Goal: Information Seeking & Learning: Learn about a topic

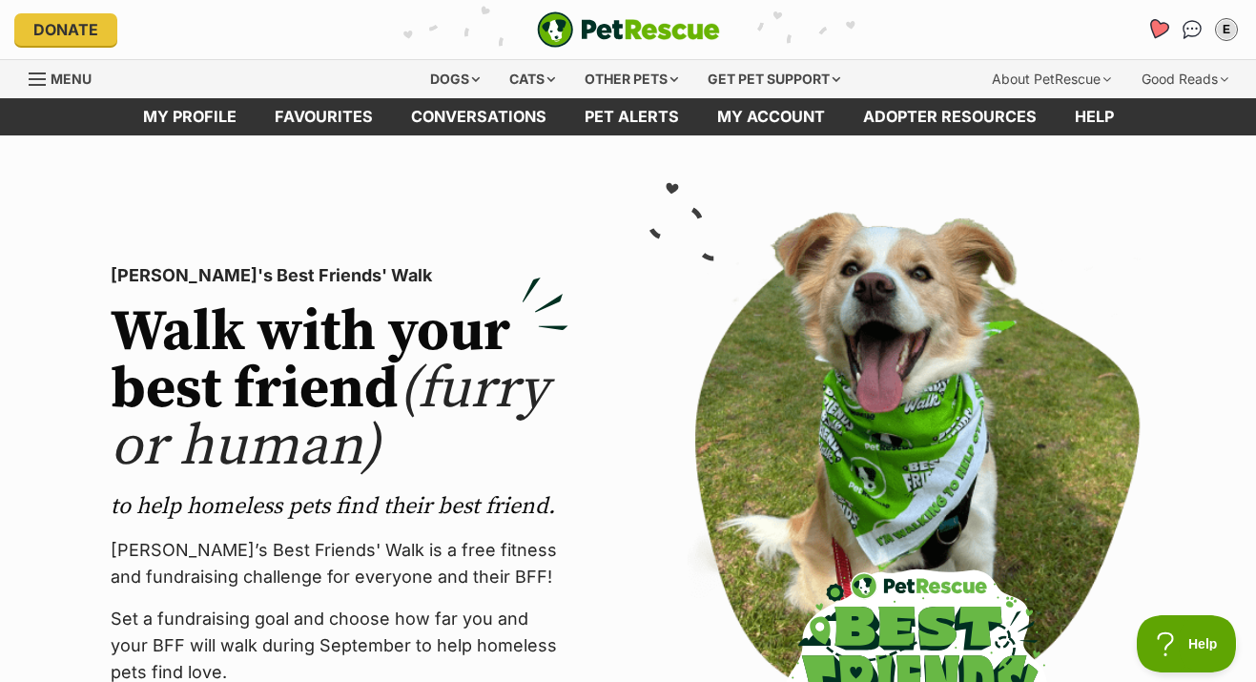
click at [1153, 29] on icon "Favourites" at bounding box center [1158, 29] width 26 height 25
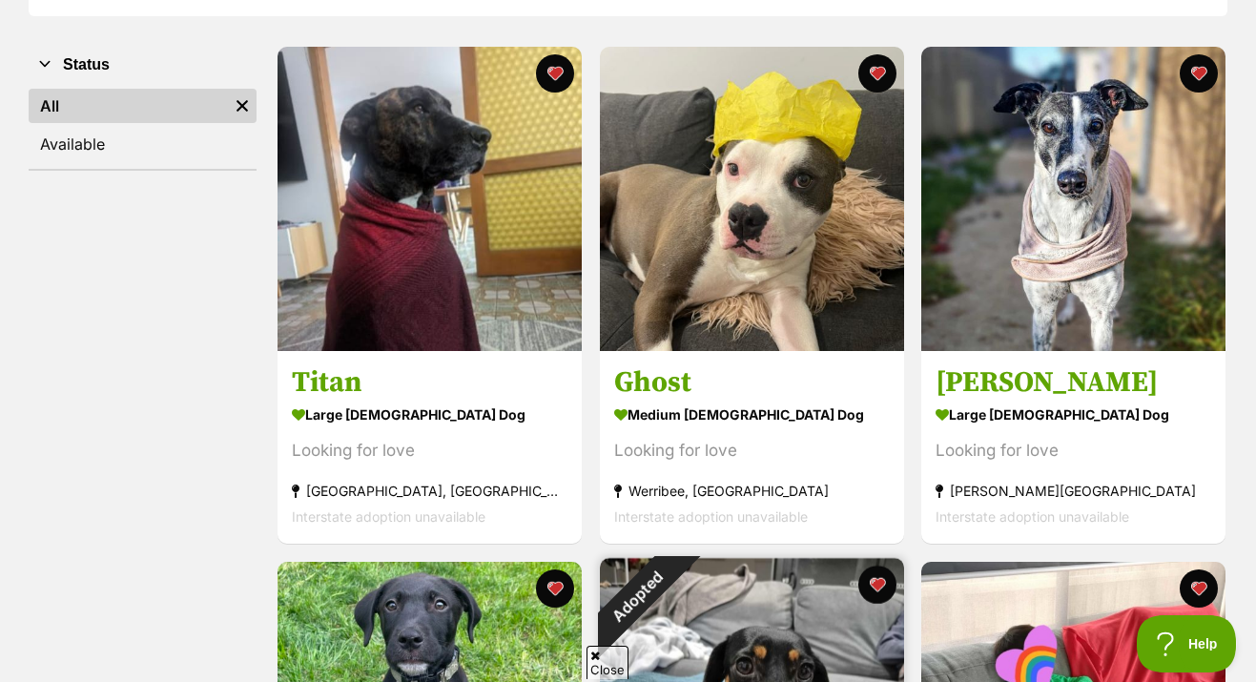
scroll to position [342, 0]
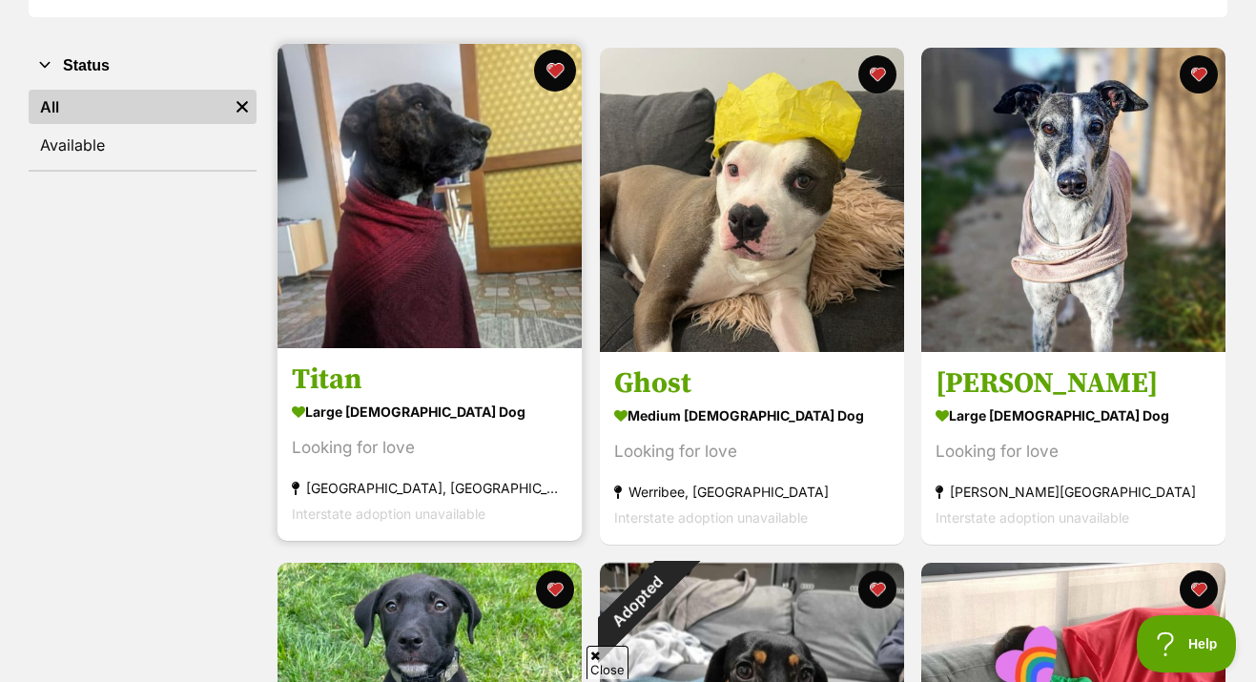
click at [551, 58] on button "favourite" at bounding box center [555, 71] width 42 height 42
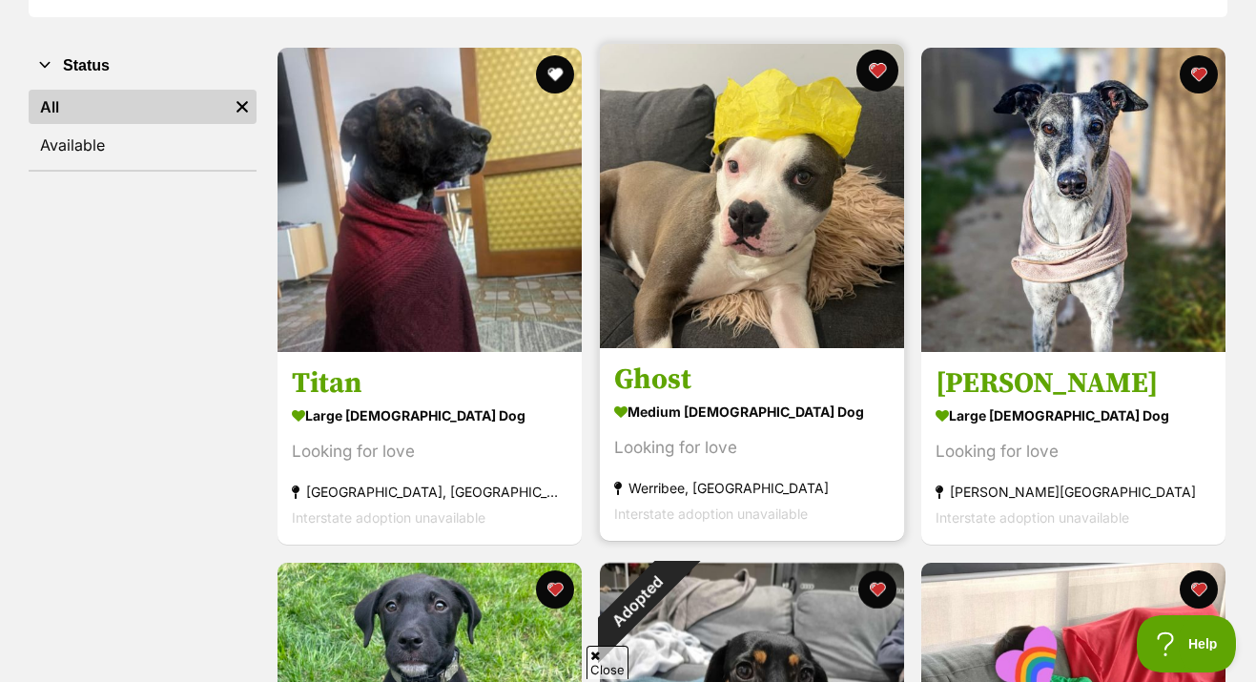
click at [874, 61] on button "favourite" at bounding box center [876, 71] width 42 height 42
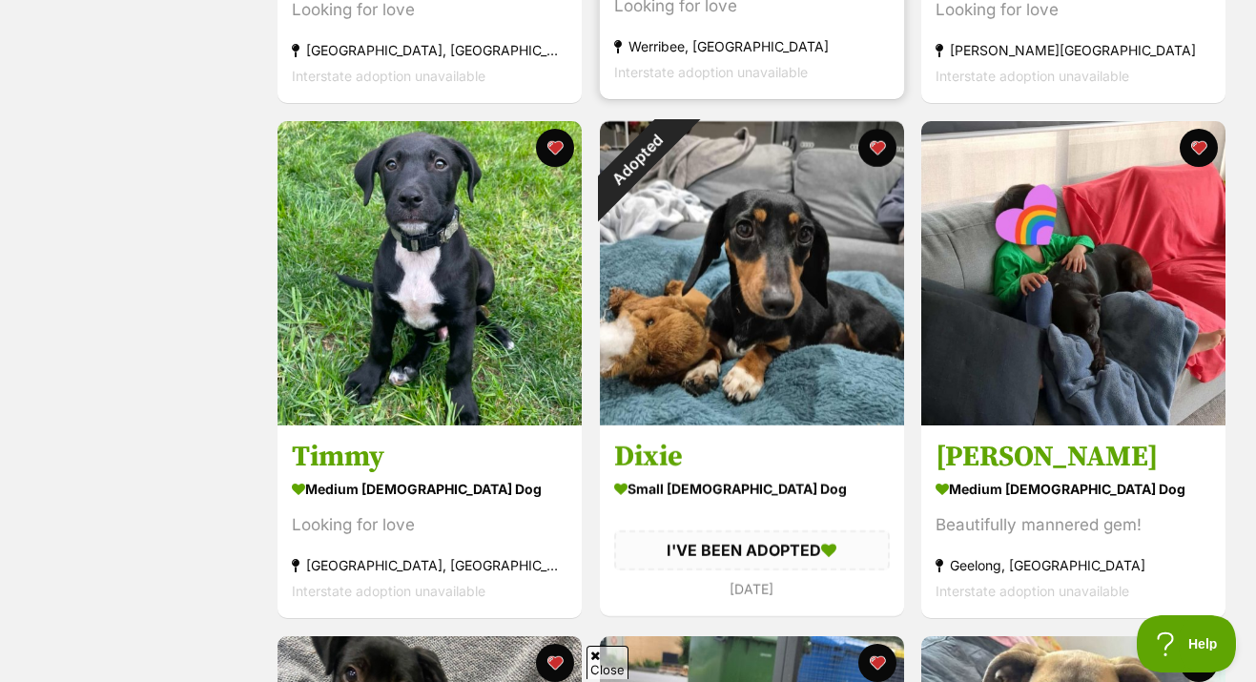
scroll to position [777, 0]
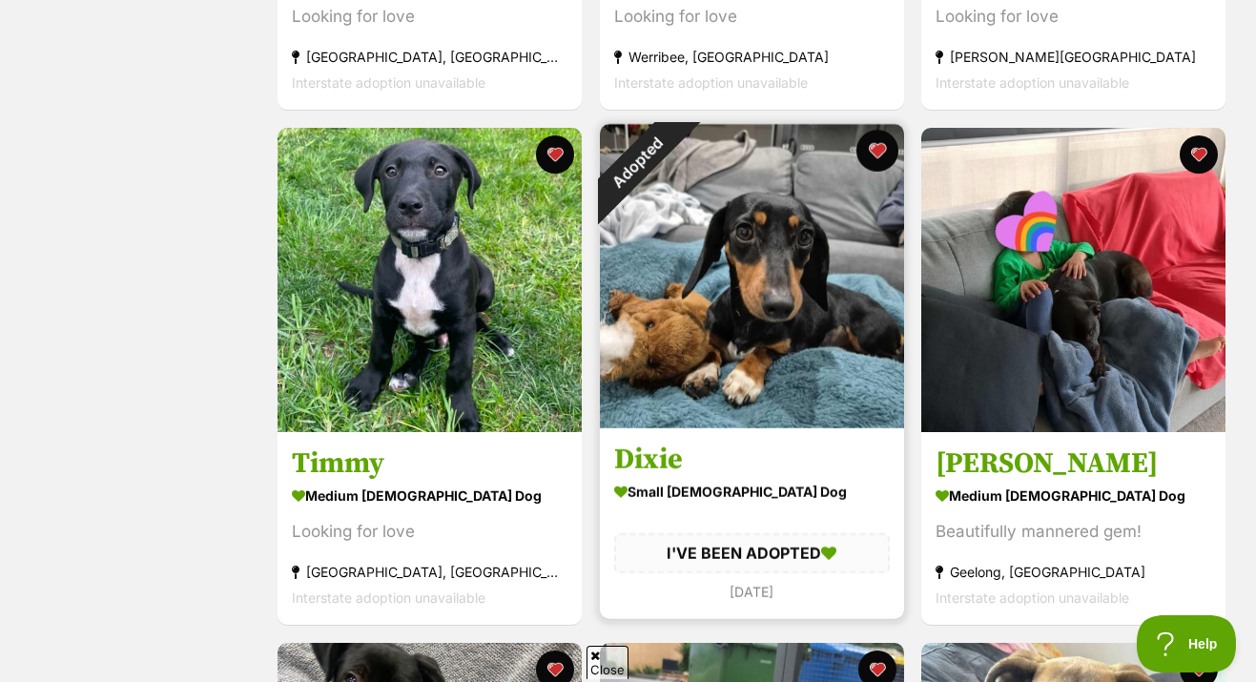
click at [877, 135] on button "favourite" at bounding box center [876, 151] width 42 height 42
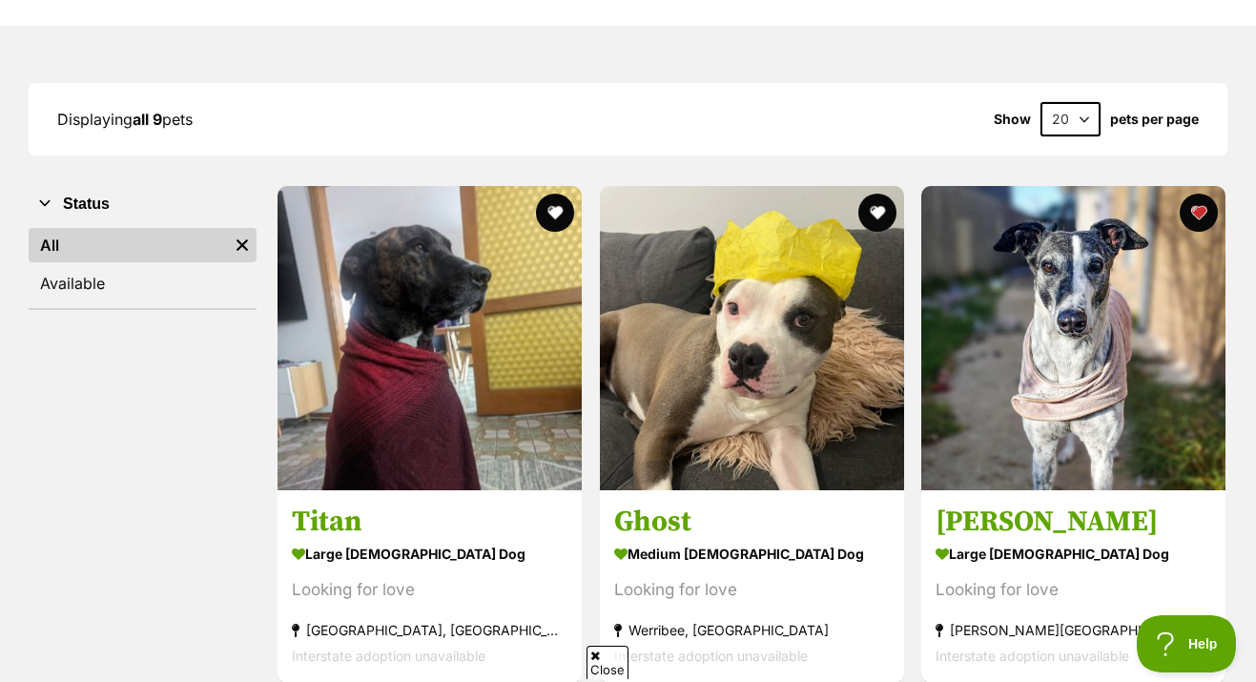
scroll to position [0, 0]
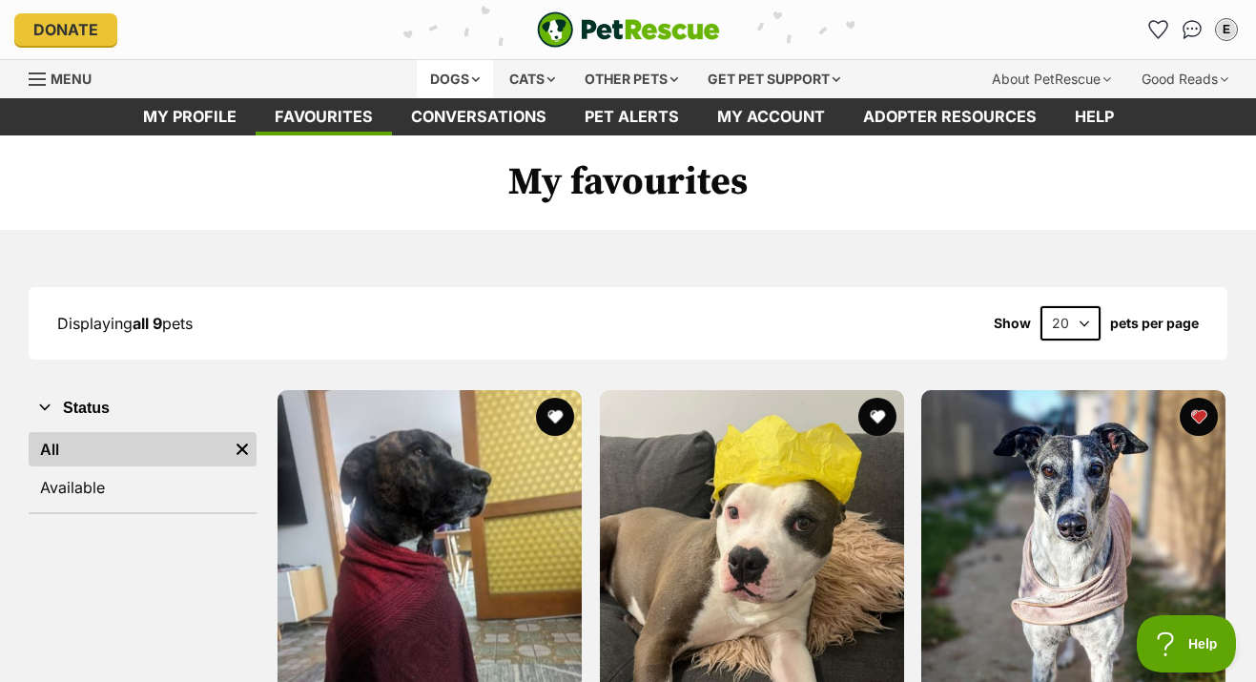
click at [461, 72] on div "Dogs" at bounding box center [455, 79] width 76 height 38
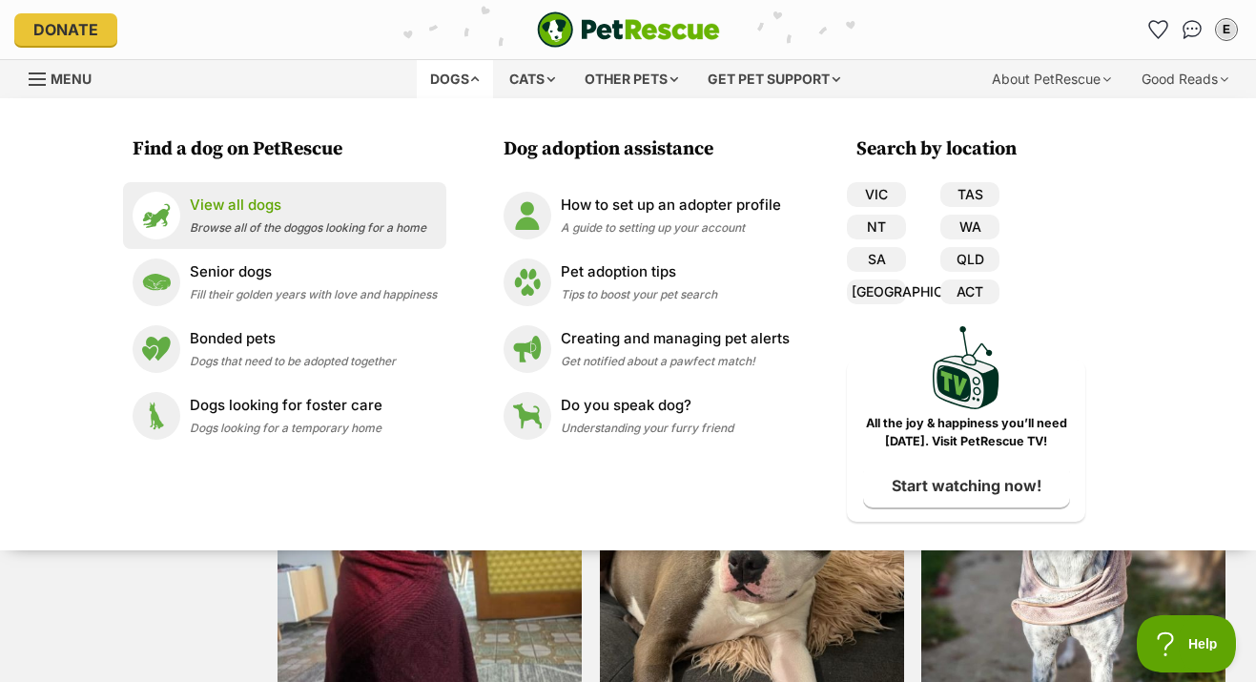
click at [397, 194] on p "View all dogs" at bounding box center [308, 205] width 236 height 22
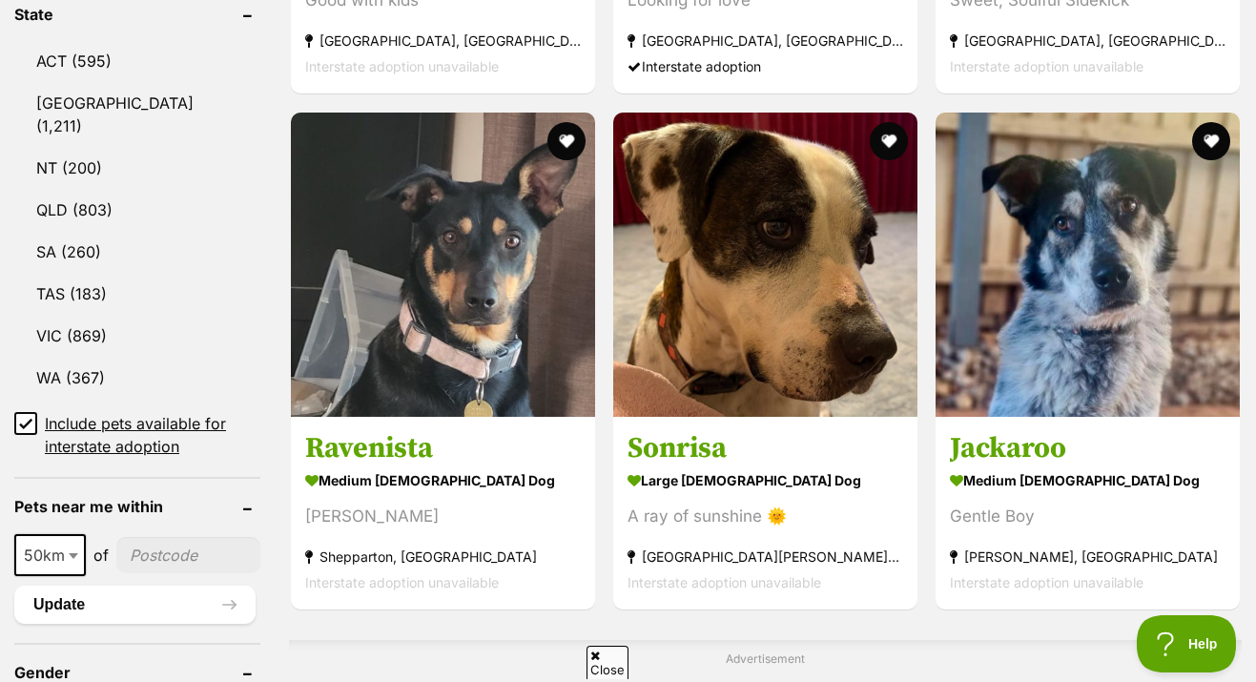
scroll to position [1072, 0]
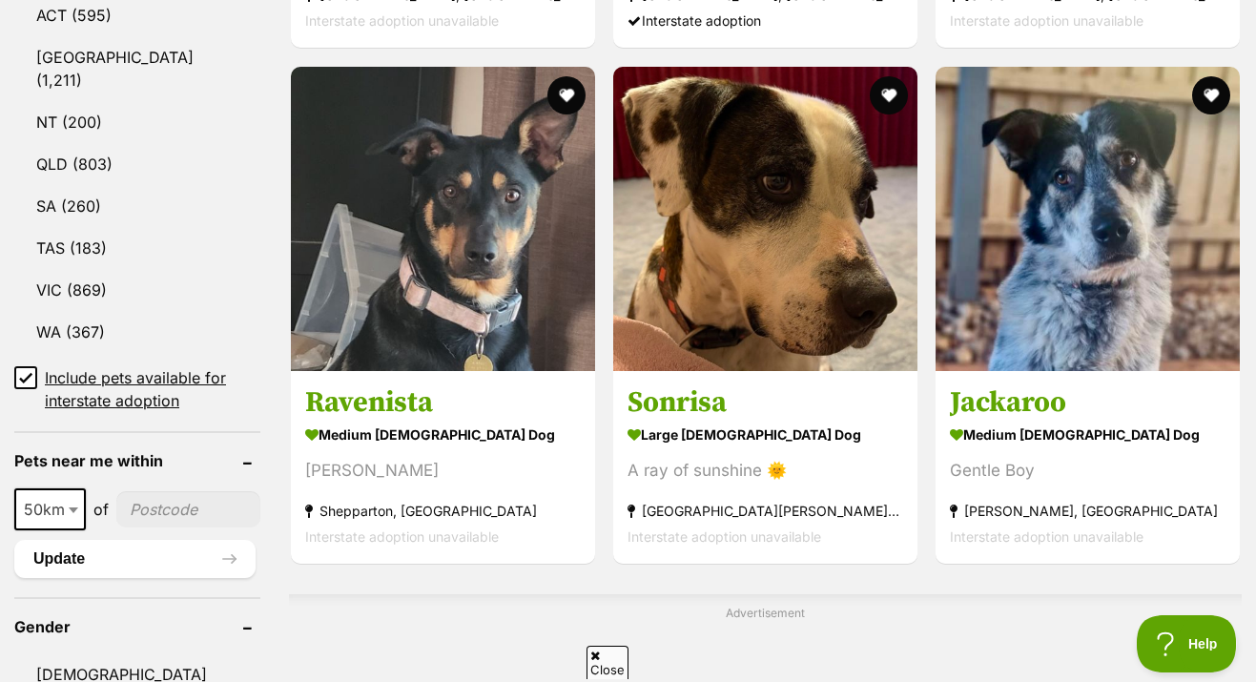
click at [66, 488] on span at bounding box center [75, 509] width 19 height 42
select select "25"
click at [161, 491] on input"] "postcode" at bounding box center [188, 509] width 144 height 36
type input"] "3219"
click at [188, 540] on button "Update" at bounding box center [134, 559] width 241 height 38
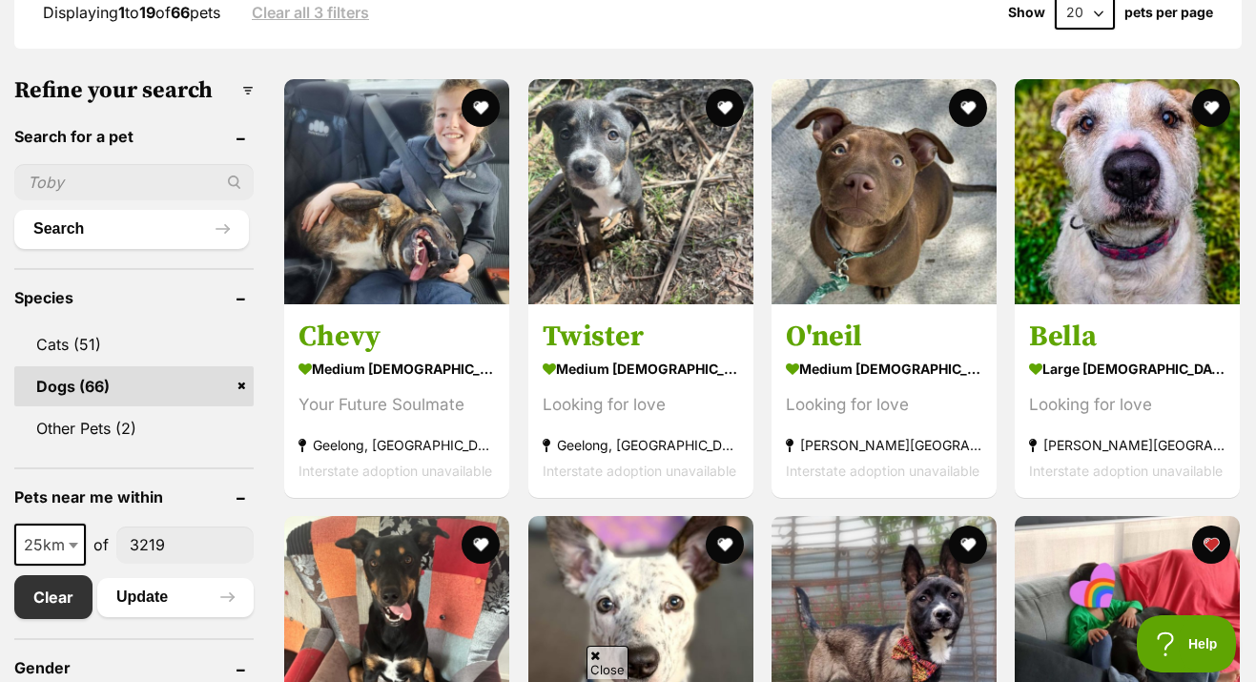
scroll to position [542, 0]
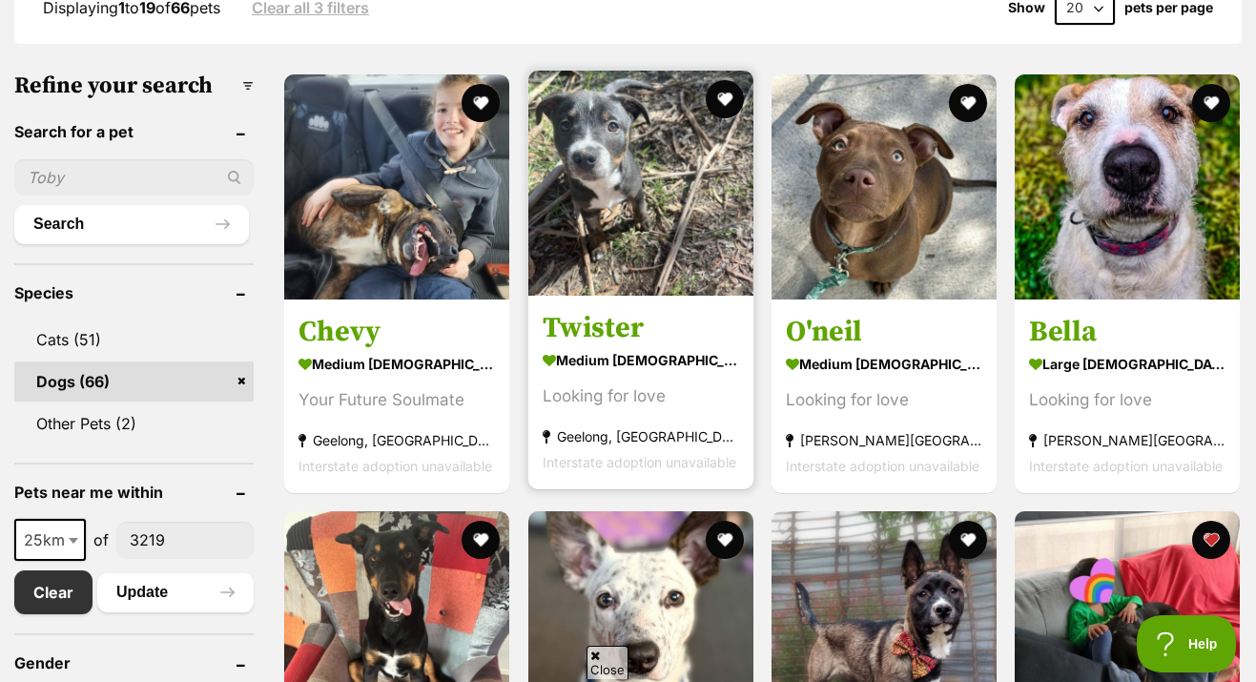
click at [590, 312] on h3 "Twister" at bounding box center [640, 328] width 196 height 36
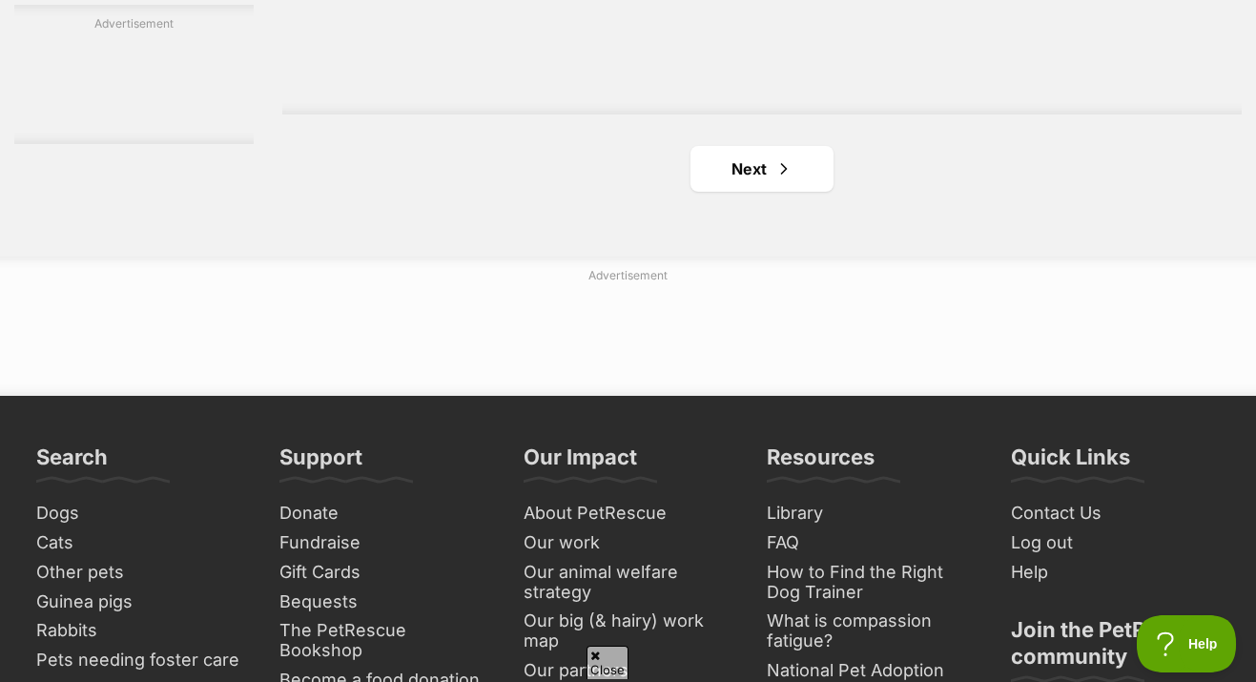
scroll to position [3214, 0]
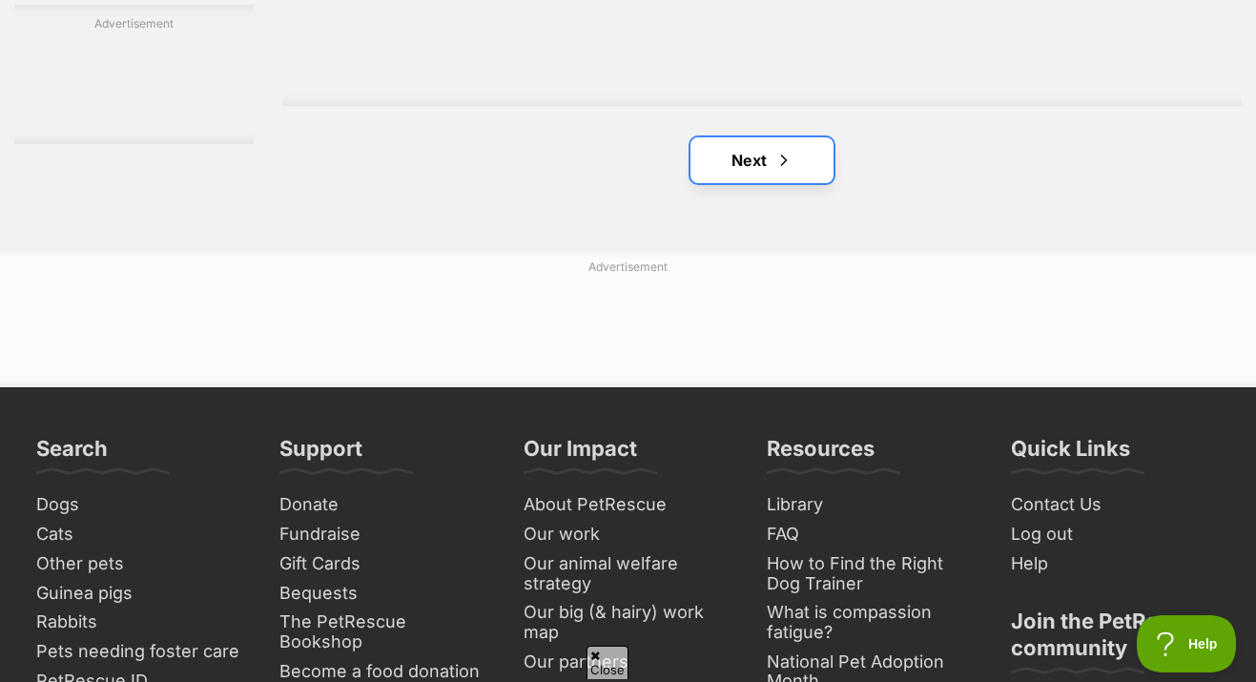
click at [805, 154] on link "Next" at bounding box center [761, 160] width 143 height 46
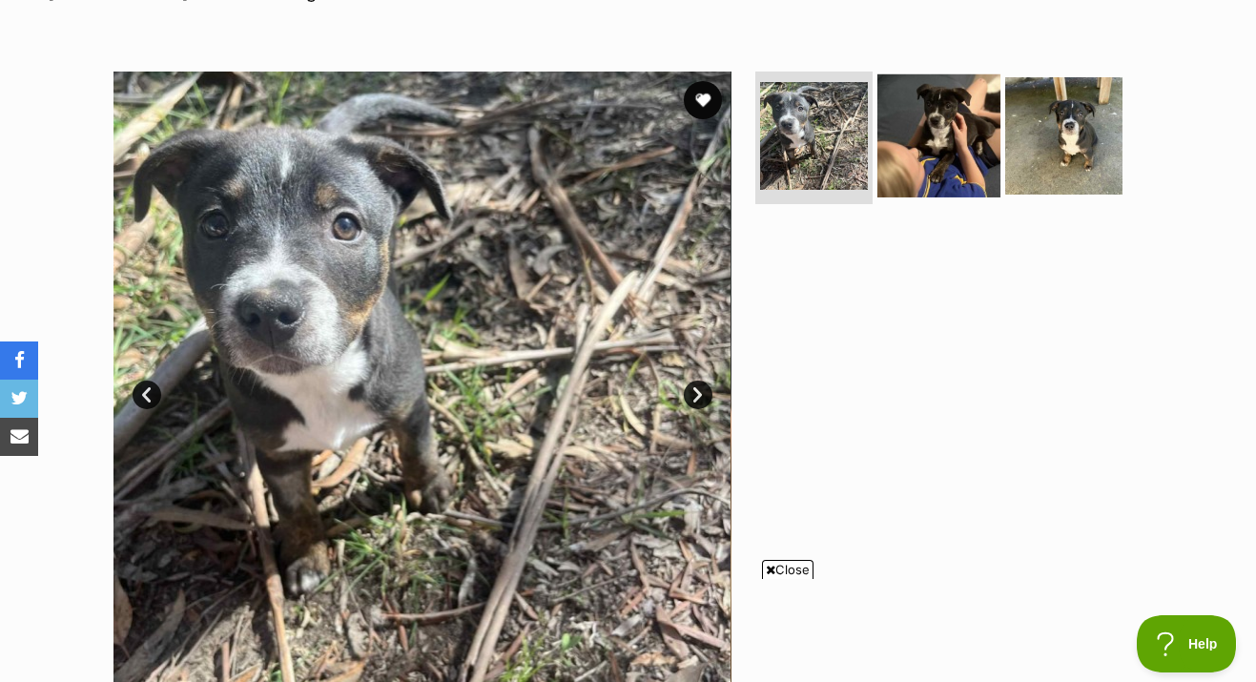
click at [949, 107] on img at bounding box center [938, 134] width 123 height 123
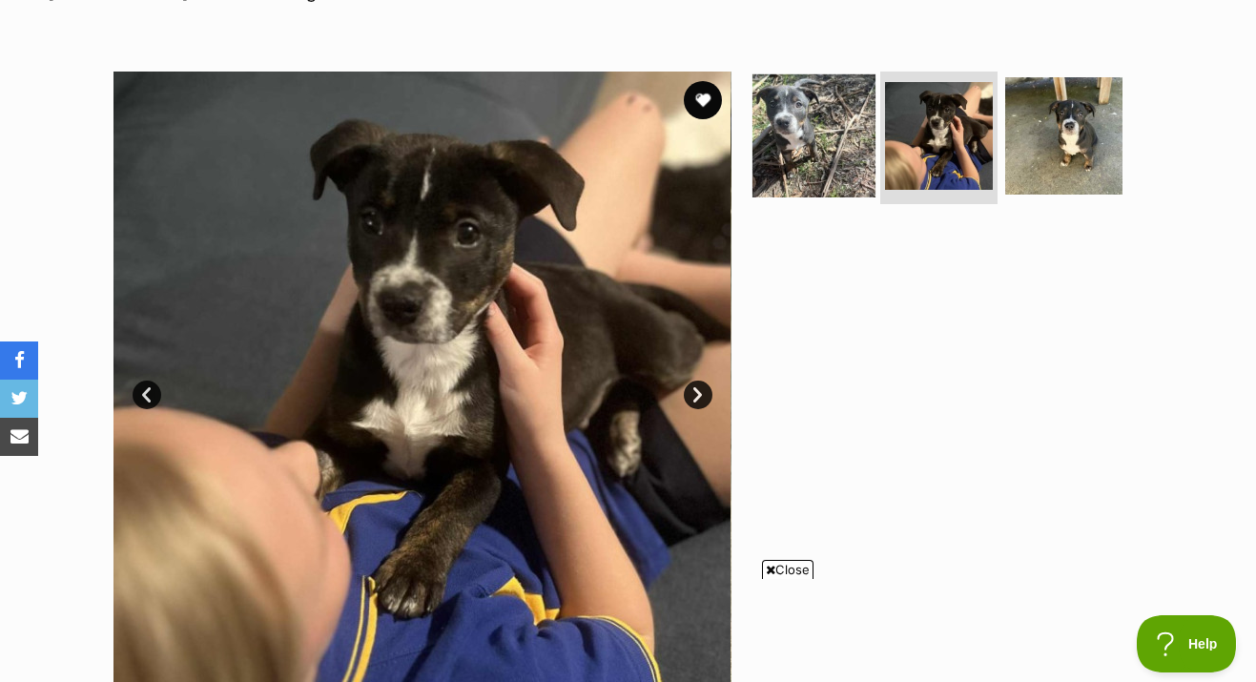
click at [808, 135] on img at bounding box center [813, 134] width 123 height 123
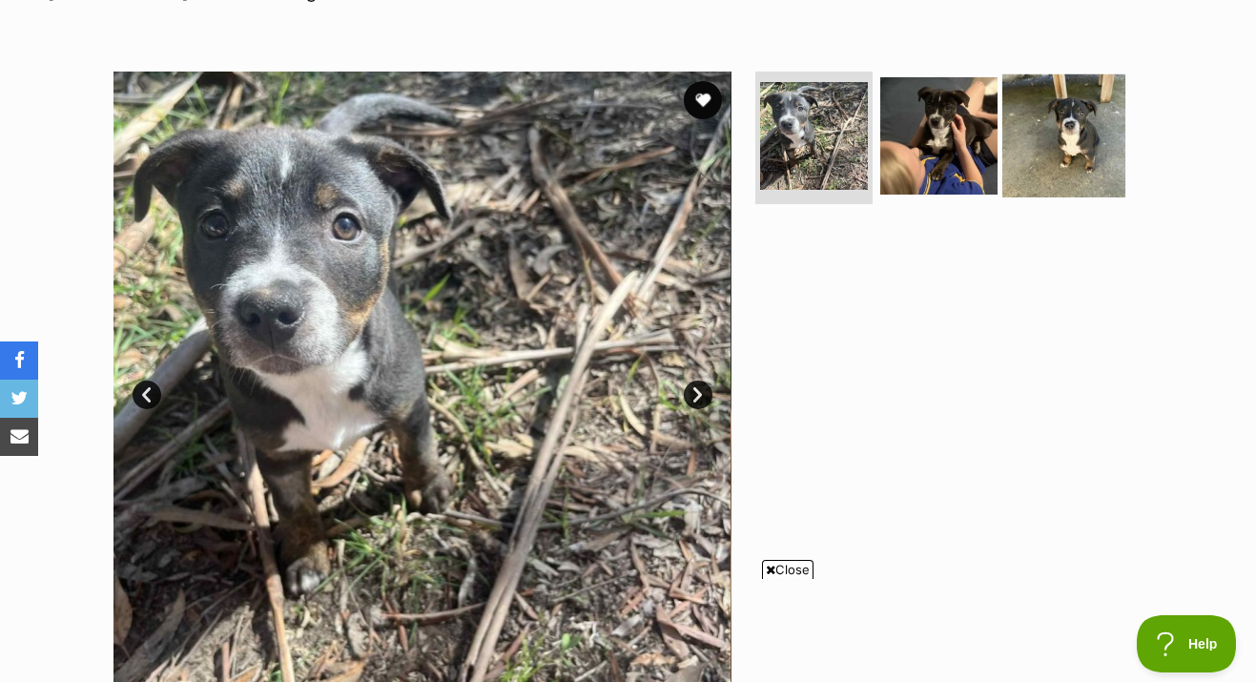
click at [1082, 110] on img at bounding box center [1063, 134] width 123 height 123
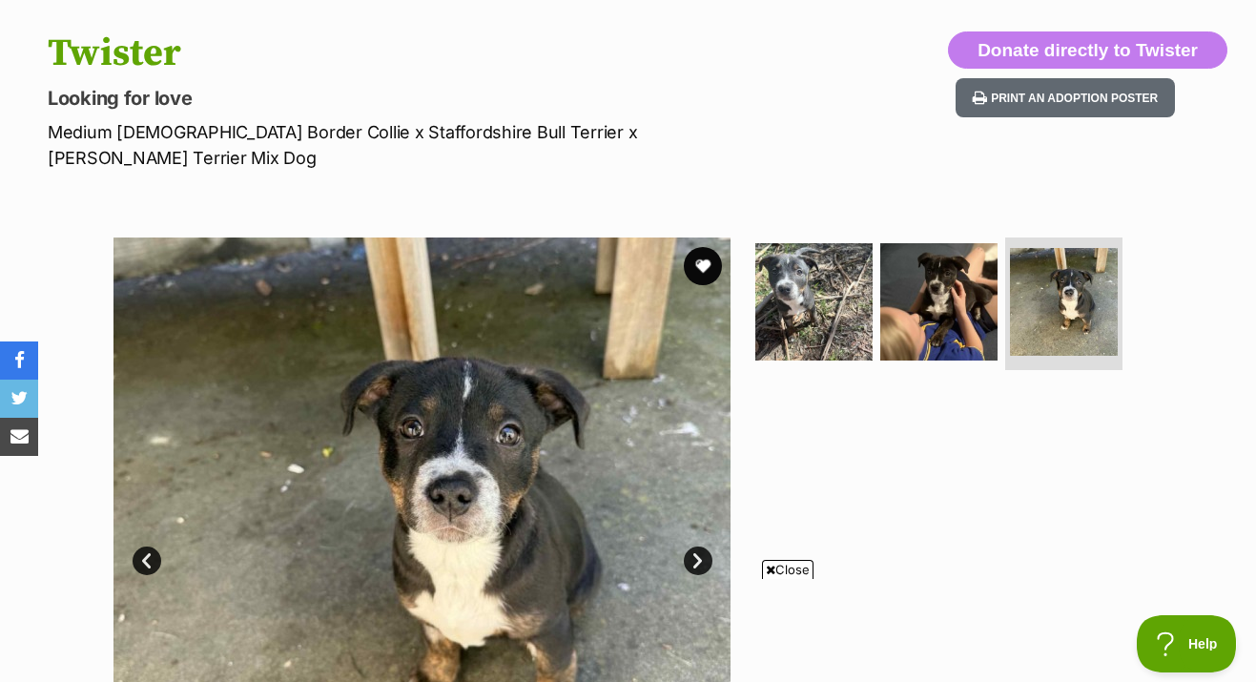
scroll to position [184, 0]
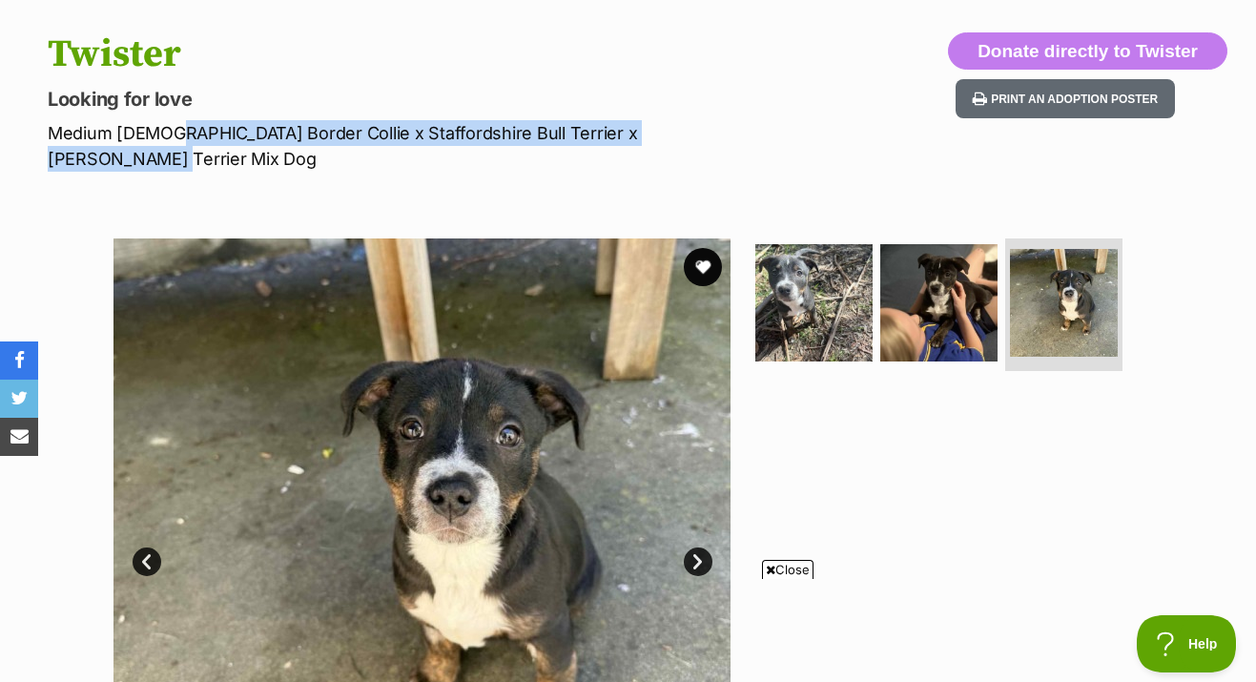
drag, startPoint x: 158, startPoint y: 126, endPoint x: 719, endPoint y: 119, distance: 560.6
click at [719, 120] on p "Medium Male Border Collie x Staffordshire Bull Terrier x Jack Russell Terrier M…" at bounding box center [407, 145] width 719 height 51
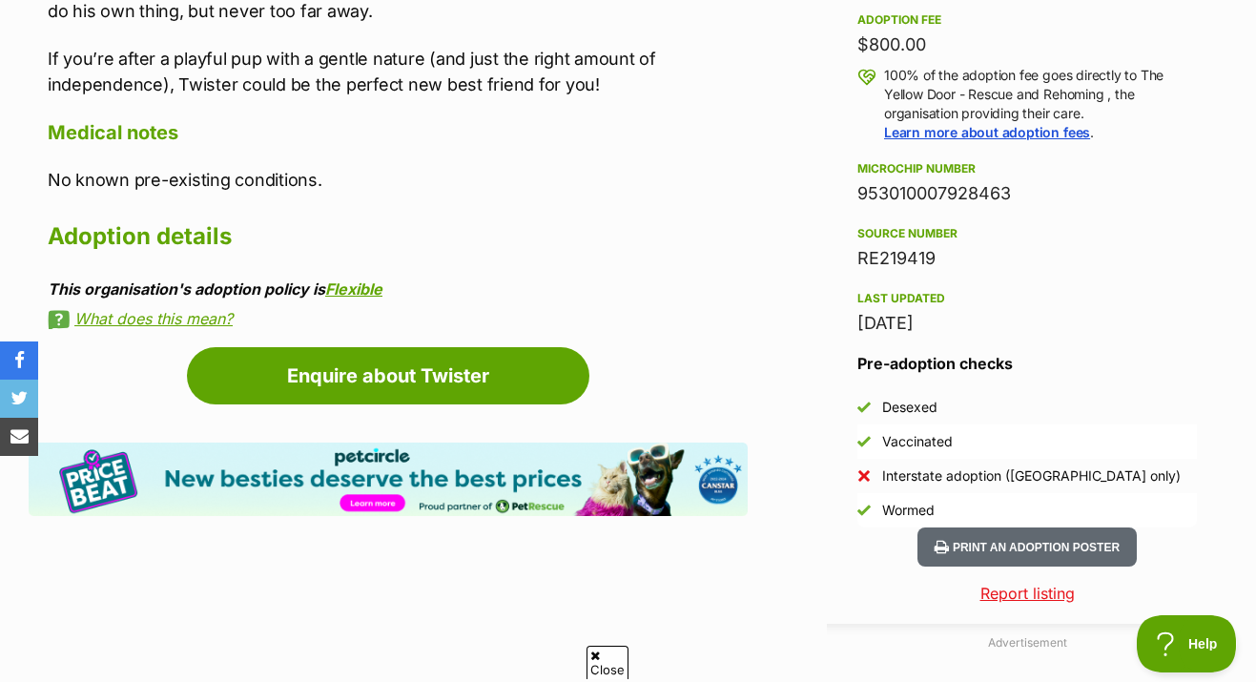
scroll to position [1381, 0]
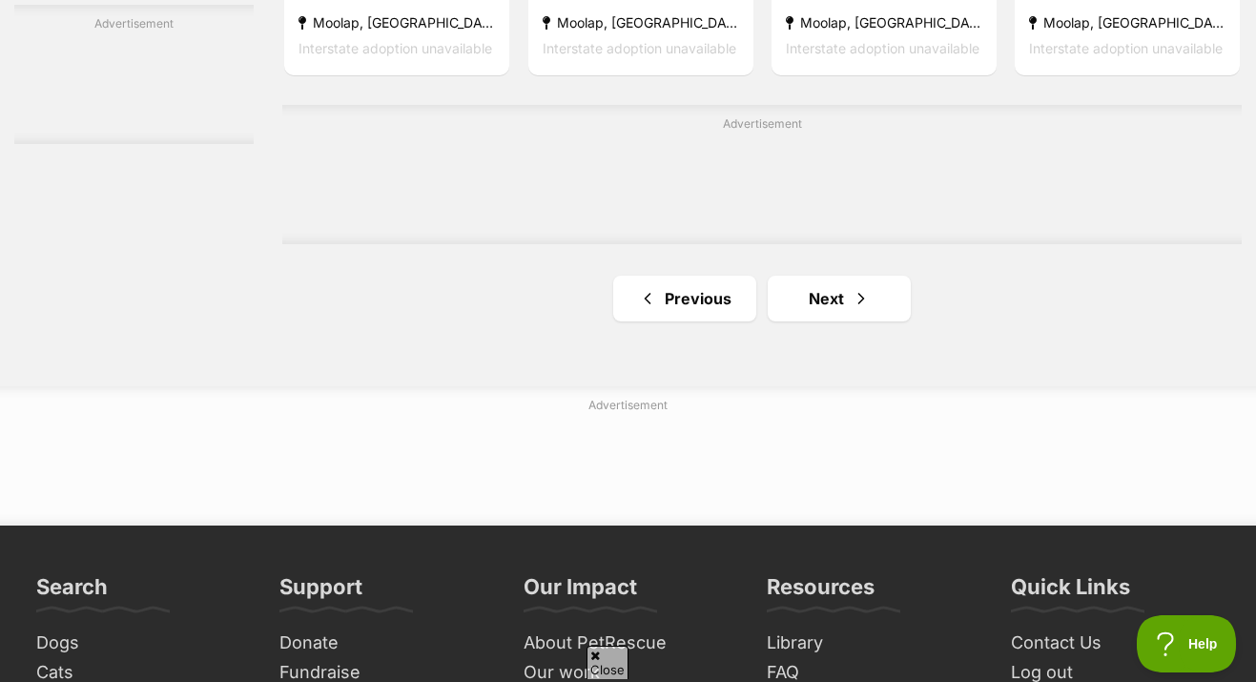
scroll to position [3095, 0]
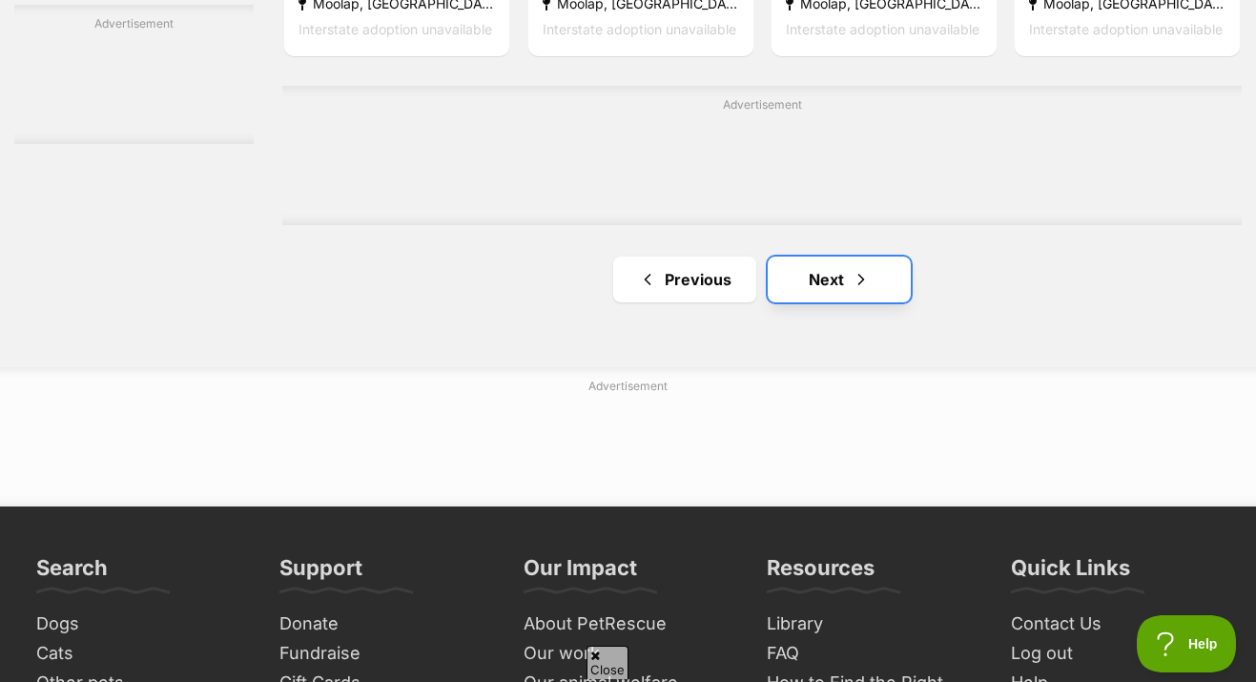
click at [818, 274] on link "Next" at bounding box center [838, 279] width 143 height 46
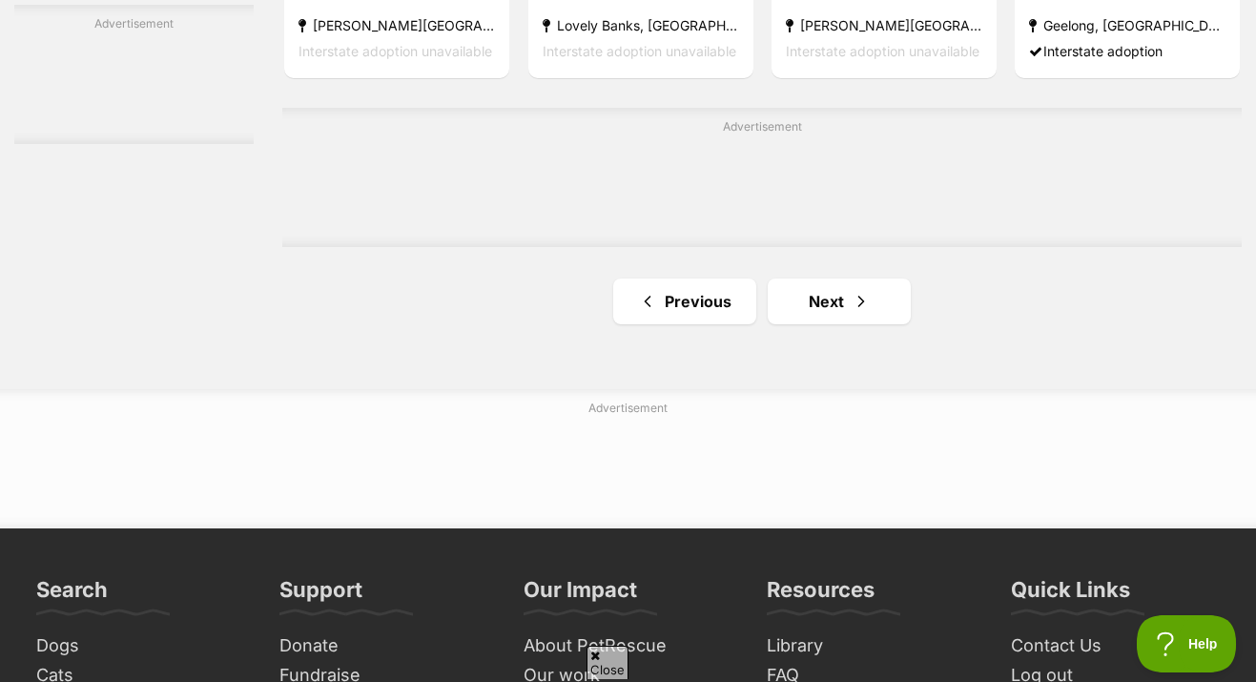
scroll to position [3222, 0]
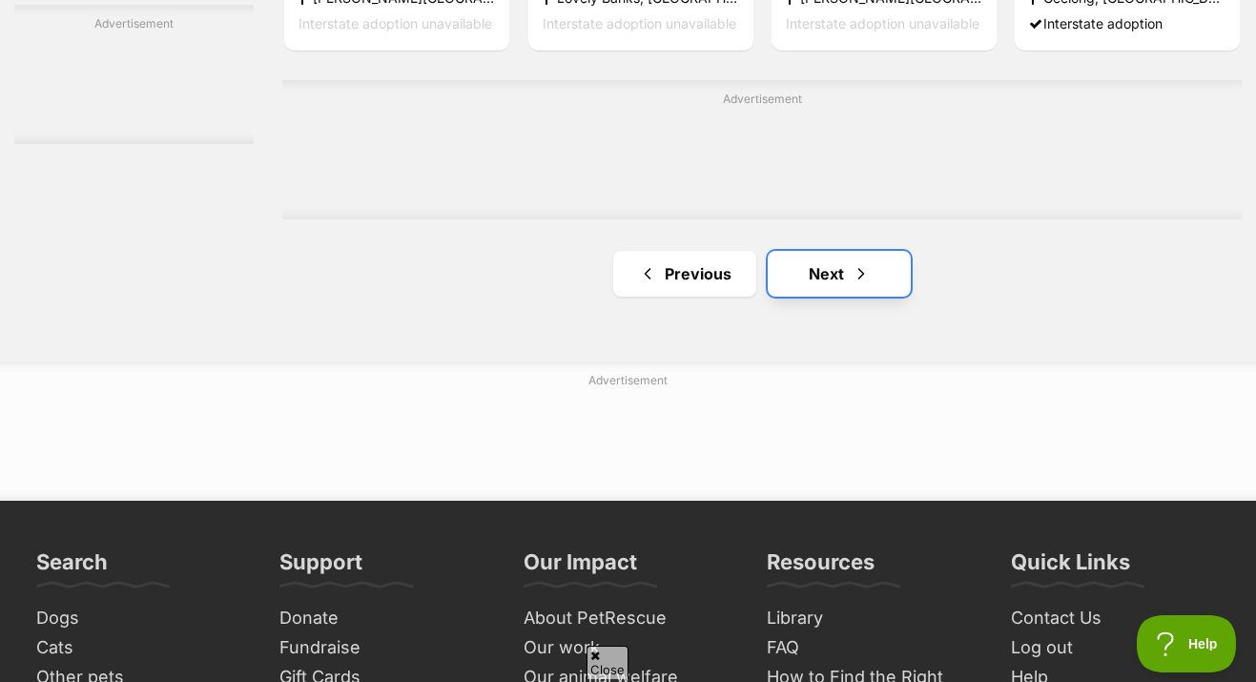
click at [812, 265] on link "Next" at bounding box center [838, 274] width 143 height 46
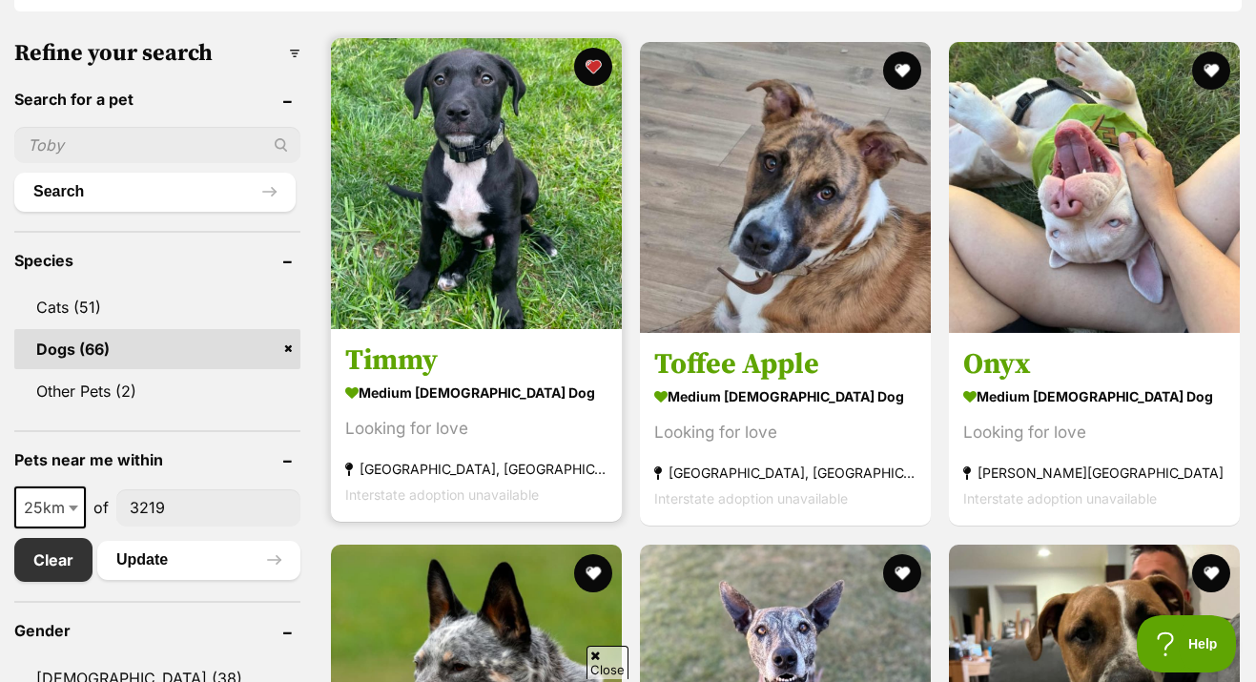
click at [431, 343] on h3 "Timmy" at bounding box center [476, 361] width 262 height 36
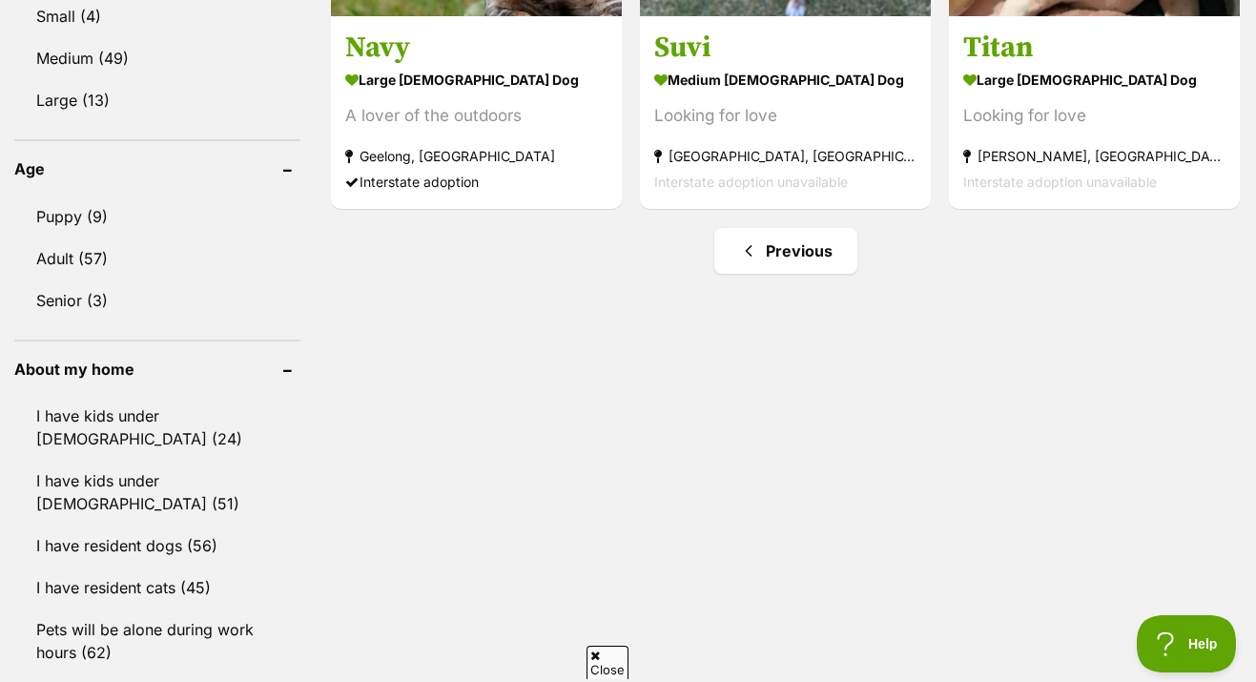
scroll to position [1460, 0]
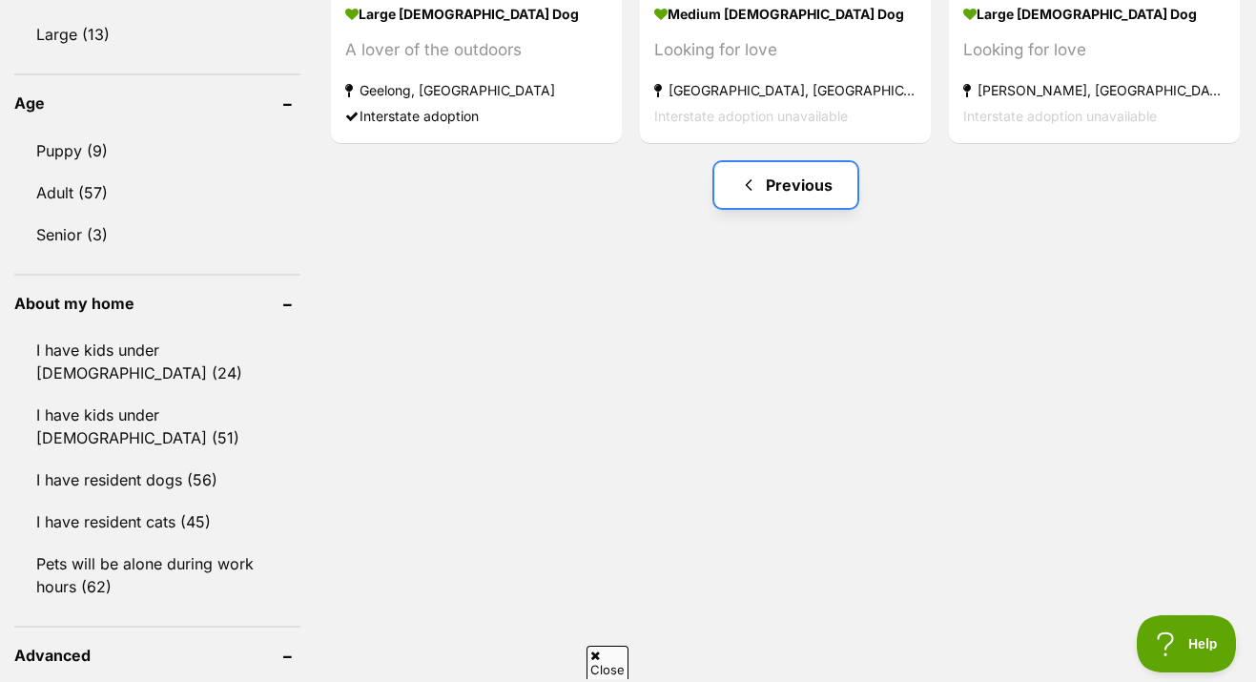
click at [735, 177] on link "Previous" at bounding box center [785, 185] width 143 height 46
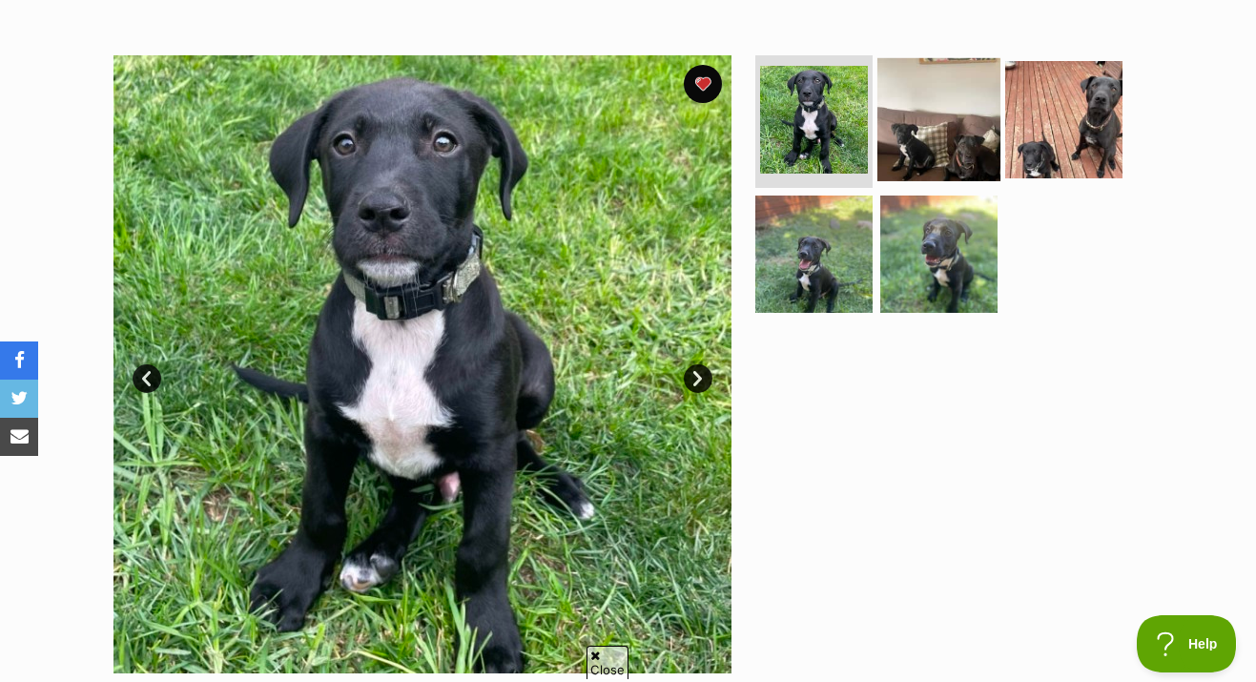
click at [944, 128] on img at bounding box center [938, 118] width 123 height 123
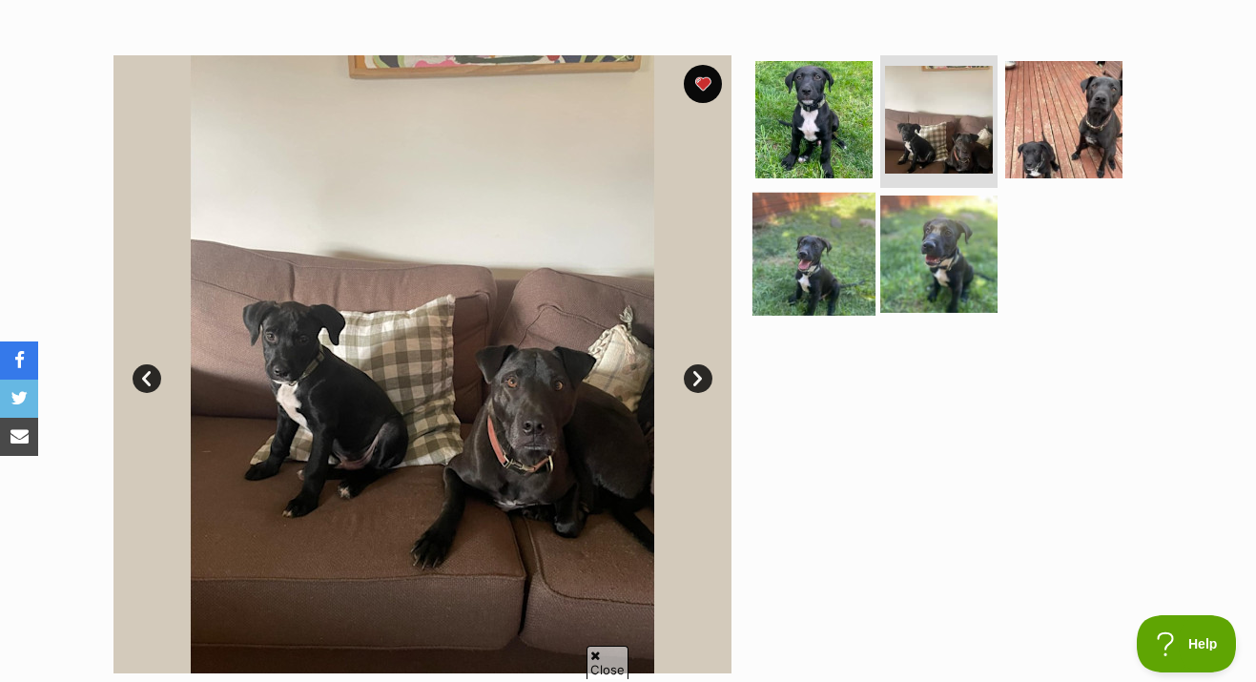
click at [840, 261] on img at bounding box center [813, 254] width 123 height 123
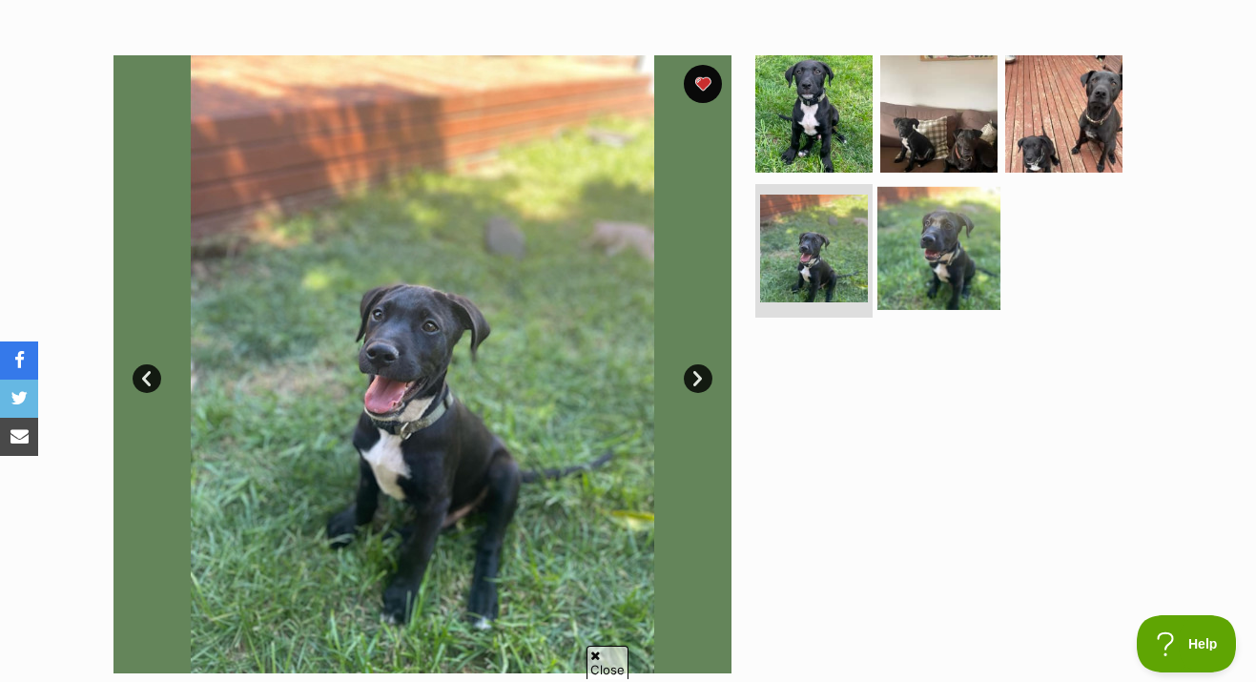
click at [924, 246] on img at bounding box center [938, 248] width 123 height 123
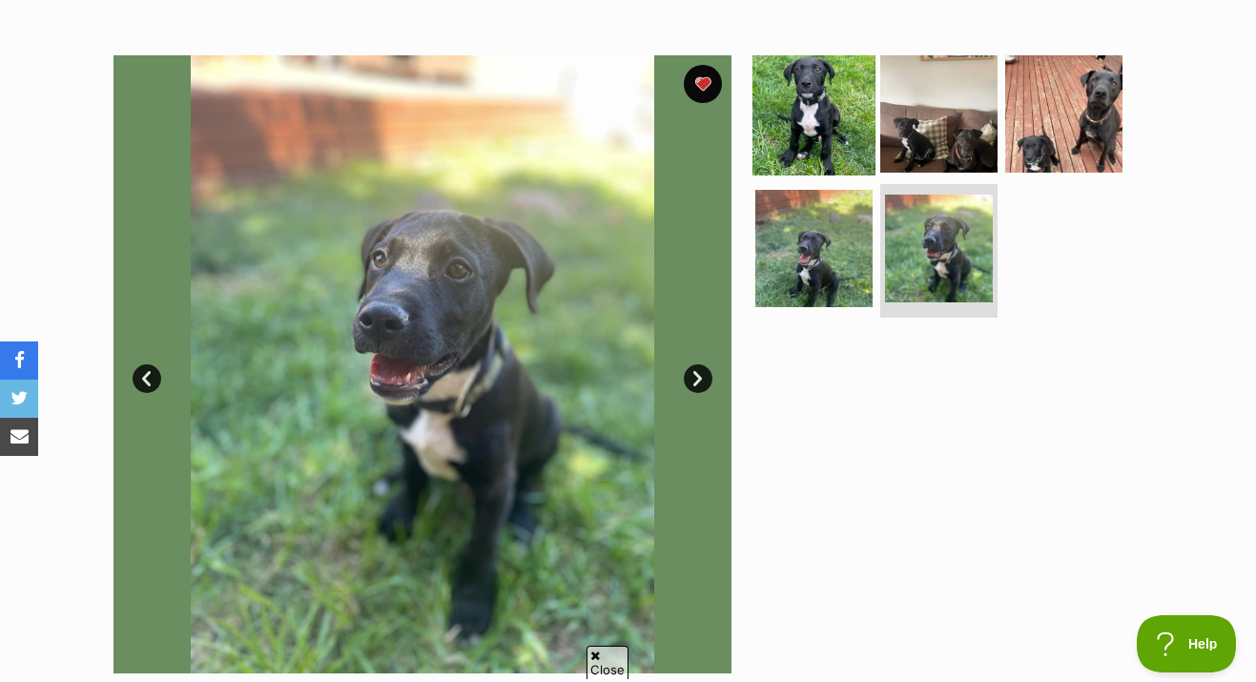
click at [803, 139] on img at bounding box center [813, 112] width 123 height 123
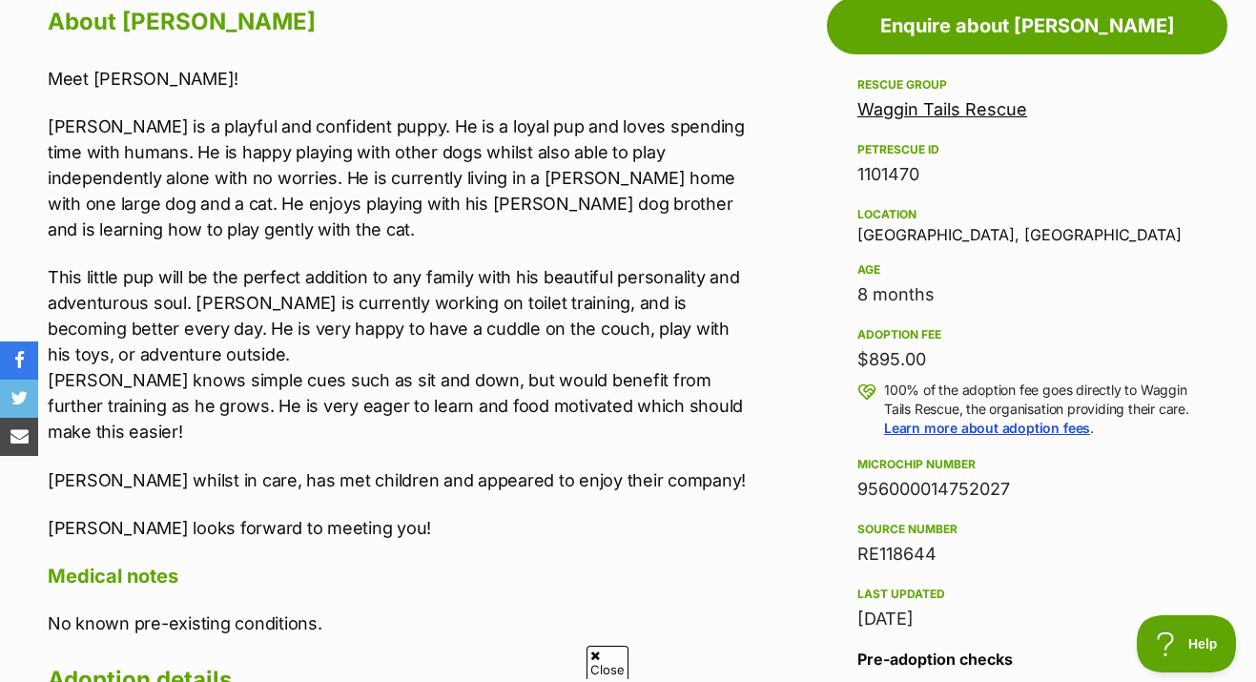
scroll to position [1077, 0]
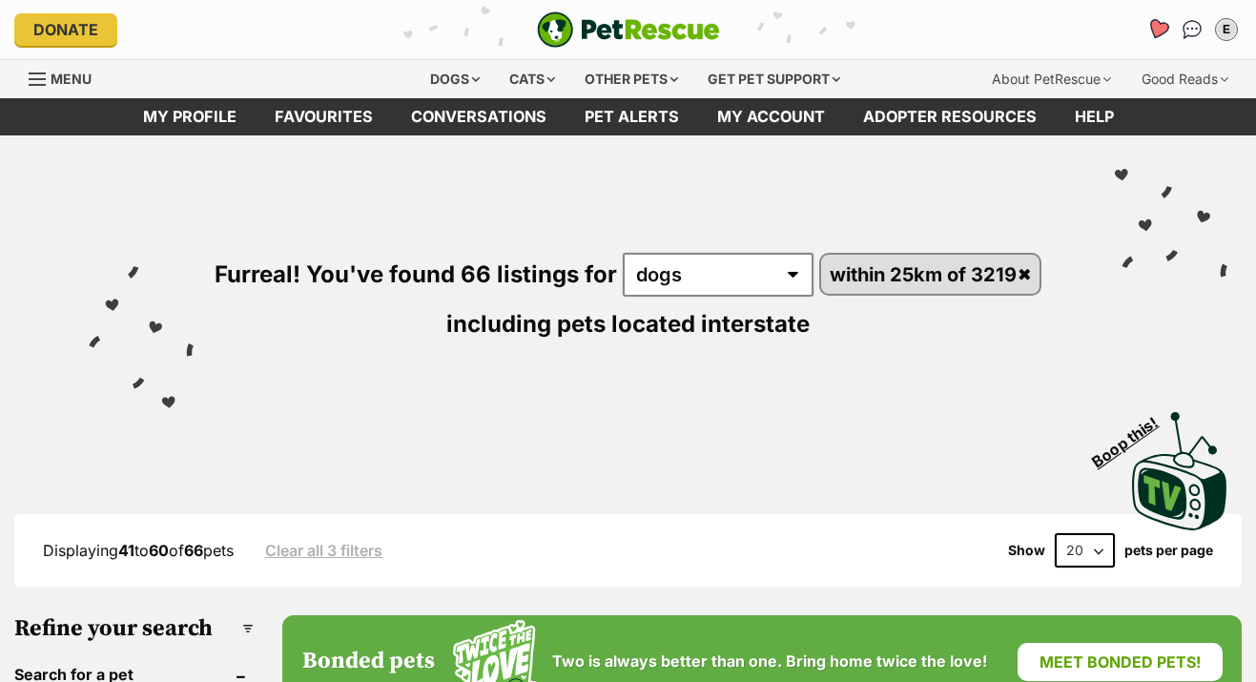
click at [1154, 29] on icon "Favourites" at bounding box center [1158, 29] width 26 height 25
